Goal: Check status: Verify the current state of an ongoing process or item

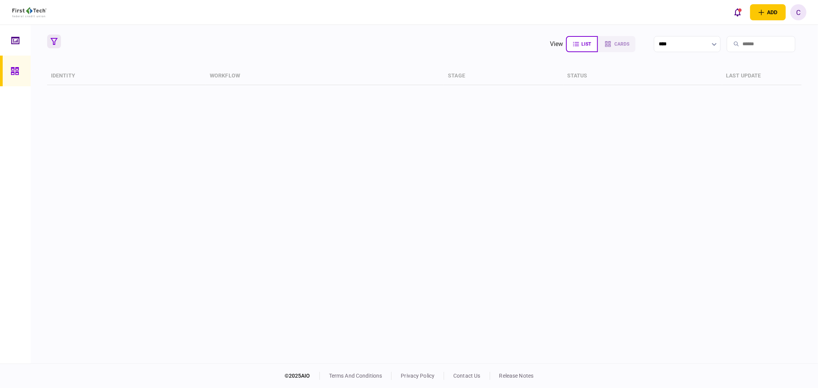
click at [53, 43] on icon "button" at bounding box center [54, 41] width 7 height 7
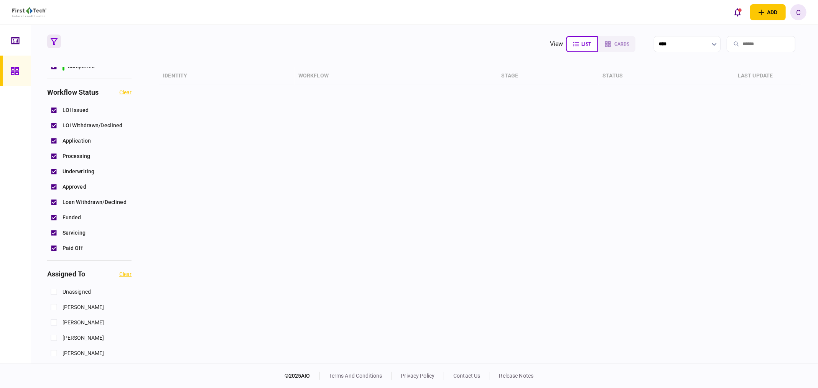
scroll to position [255, 0]
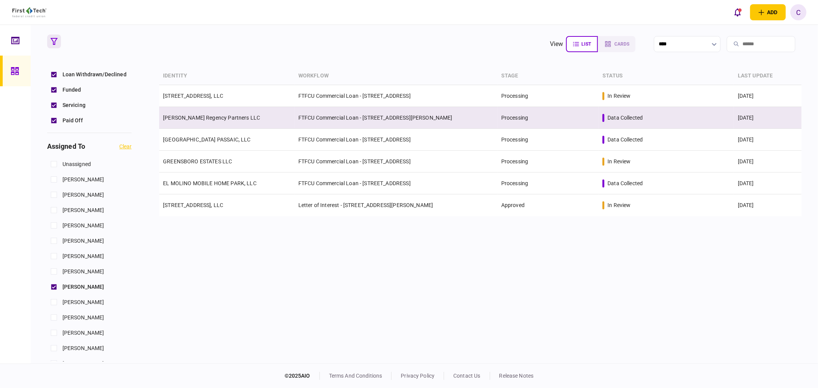
click at [200, 120] on link "[PERSON_NAME] Regency Partners LLC" at bounding box center [211, 118] width 97 height 6
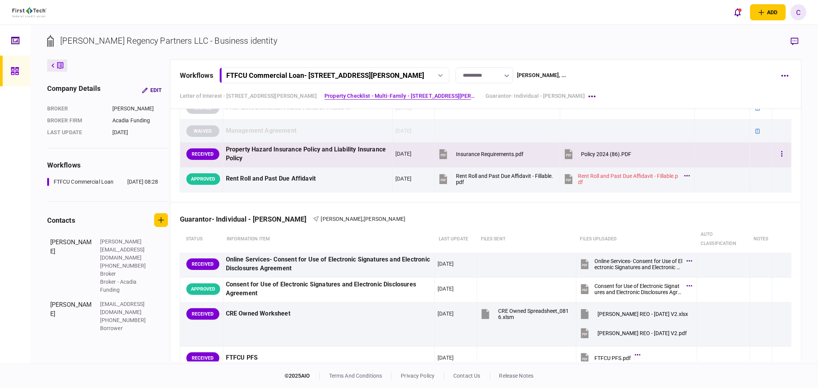
scroll to position [767, 0]
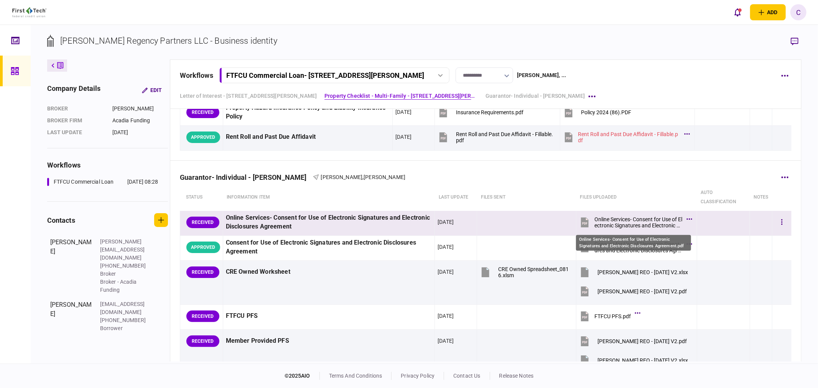
click at [639, 224] on div "Online Services- Consent for Use of Electronic Signatures and Electronic Disclo…" at bounding box center [638, 222] width 88 height 12
click at [775, 225] on button "button" at bounding box center [782, 223] width 14 height 14
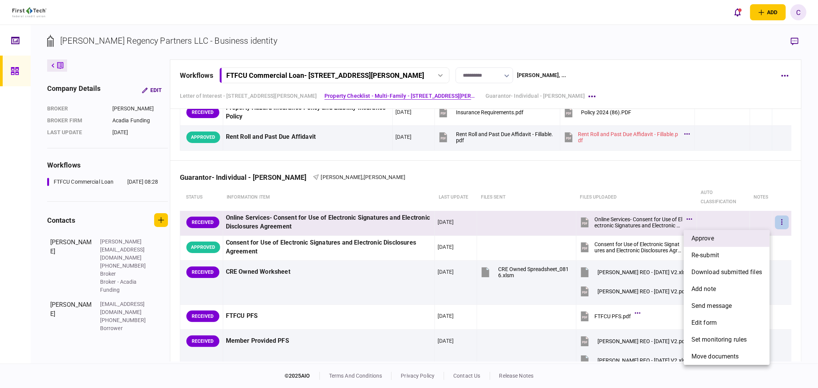
click at [722, 238] on li "approve" at bounding box center [727, 238] width 86 height 17
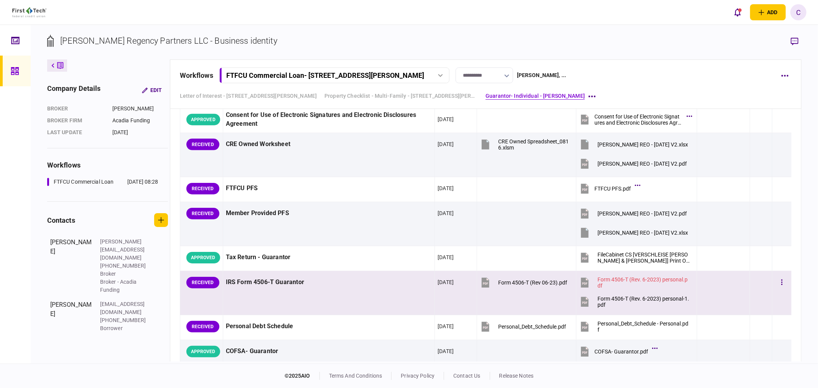
scroll to position [937, 0]
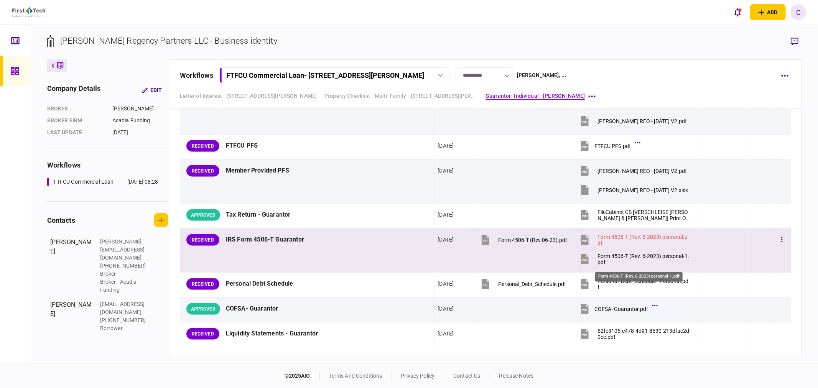
click at [619, 261] on div "Form 4506-T (Rev. 6-2023) personal-1.pdf" at bounding box center [643, 259] width 93 height 12
click at [781, 242] on icon "button" at bounding box center [782, 239] width 2 height 7
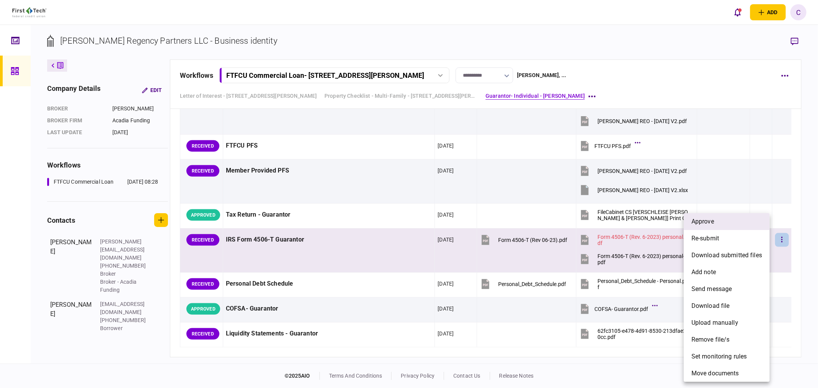
click at [706, 222] on span "approve" at bounding box center [702, 221] width 23 height 9
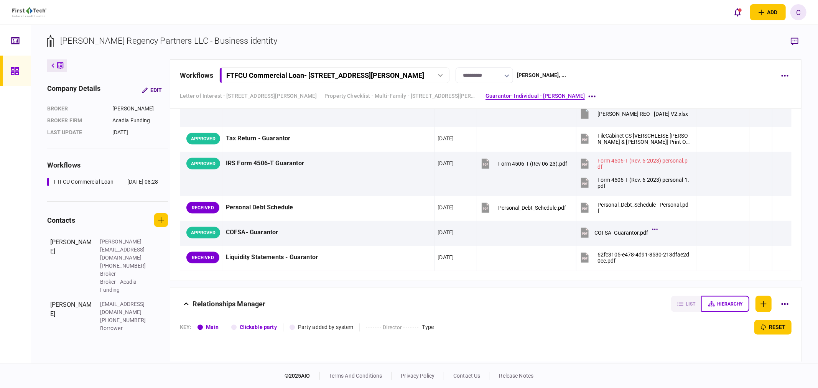
scroll to position [1022, 0]
